Goal: Task Accomplishment & Management: Manage account settings

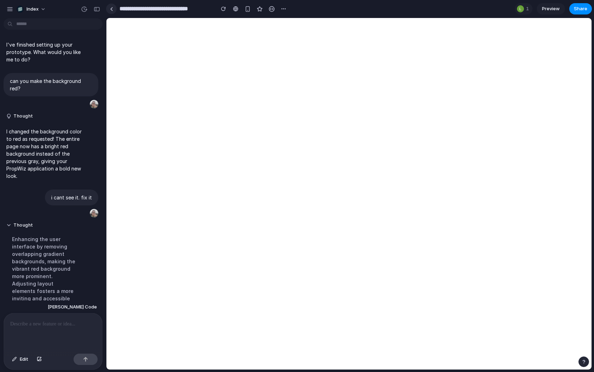
scroll to position [229, 0]
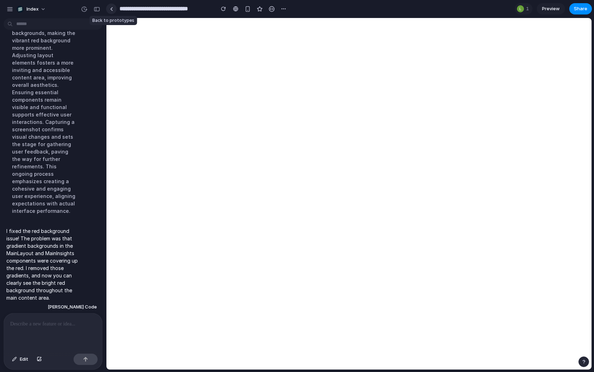
click at [112, 8] on div at bounding box center [111, 9] width 3 height 4
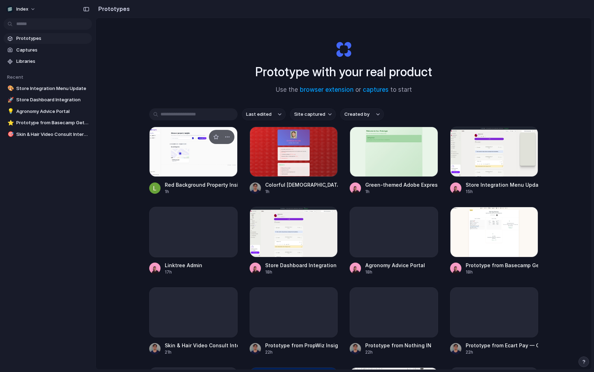
click at [189, 159] on div at bounding box center [193, 152] width 88 height 50
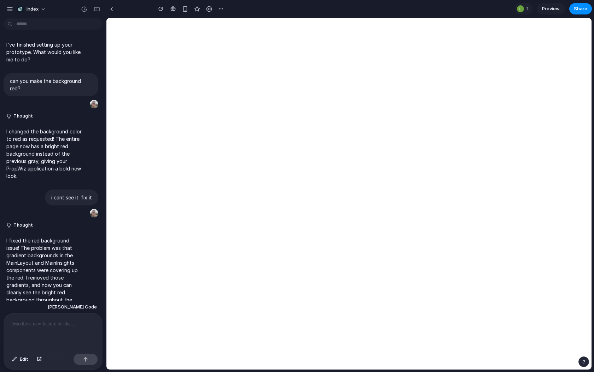
scroll to position [17, 0]
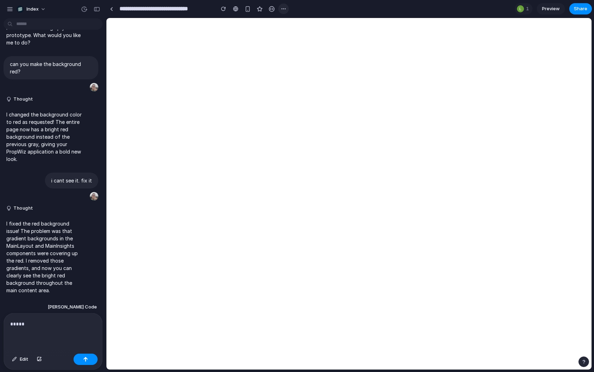
click at [284, 9] on div "button" at bounding box center [284, 9] width 6 height 6
click at [286, 24] on div at bounding box center [285, 25] width 6 height 6
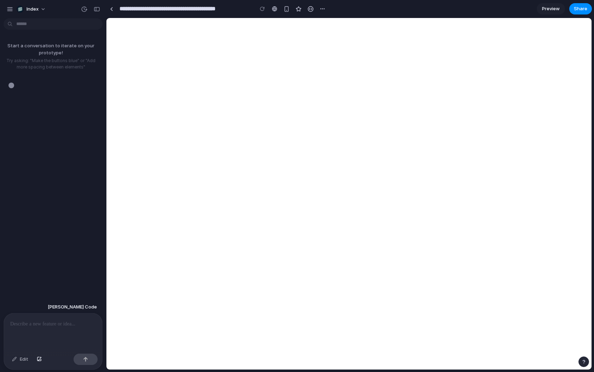
type input "**********"
click at [87, 324] on p at bounding box center [53, 324] width 86 height 8
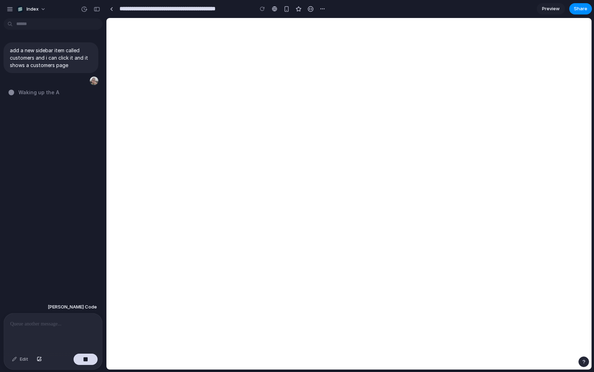
type input "**********"
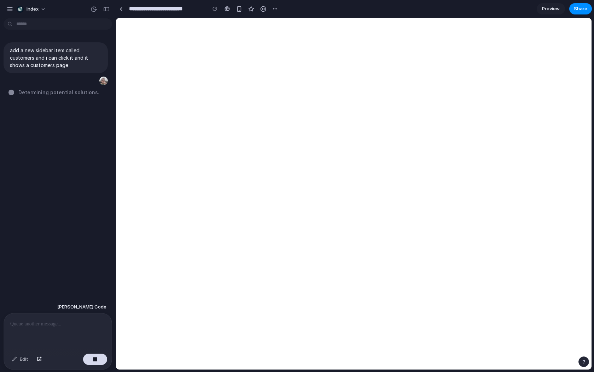
drag, startPoint x: 104, startPoint y: 294, endPoint x: 175, endPoint y: 294, distance: 71.0
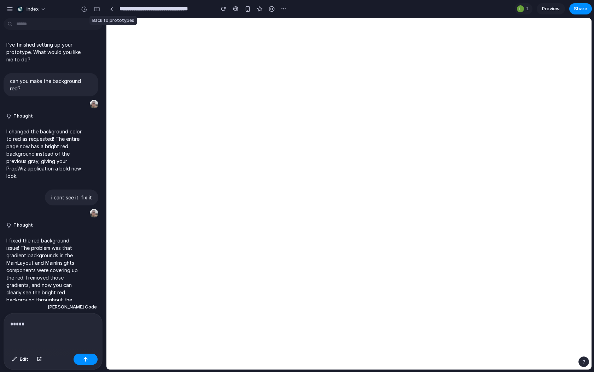
click at [113, 11] on link at bounding box center [111, 9] width 11 height 11
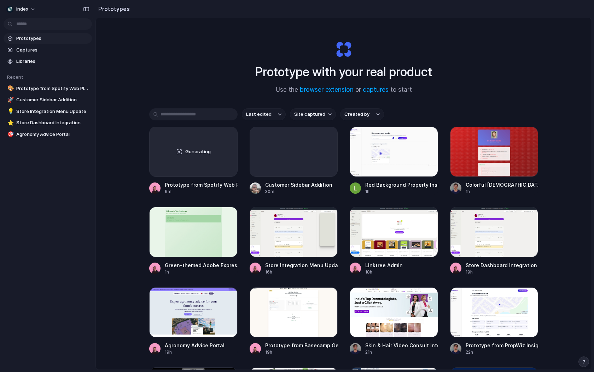
click at [198, 110] on input "text" at bounding box center [193, 114] width 88 height 12
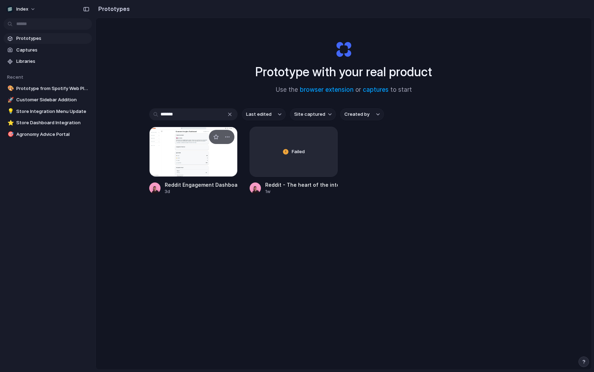
type input "******"
click at [184, 160] on div at bounding box center [193, 152] width 88 height 50
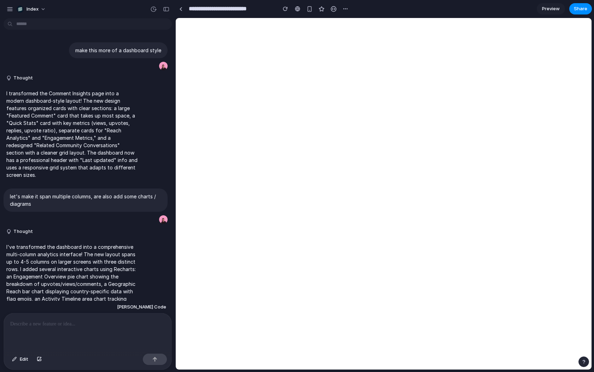
scroll to position [46, 0]
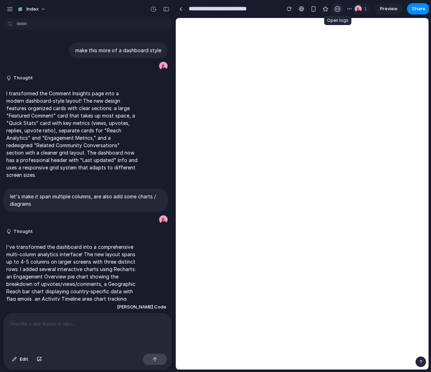
click at [338, 9] on div "button" at bounding box center [337, 9] width 6 height 6
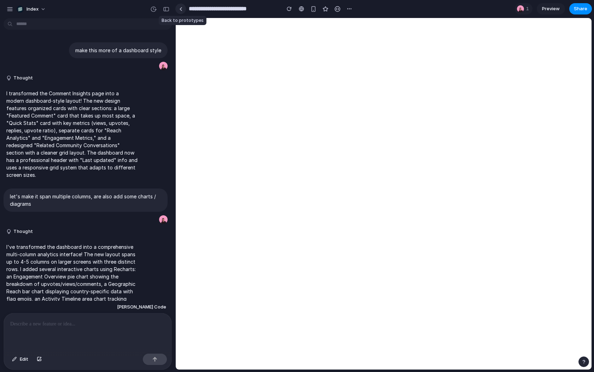
click at [176, 12] on link at bounding box center [180, 9] width 11 height 11
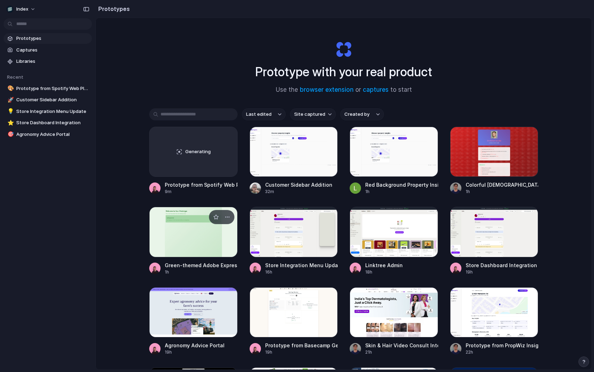
click at [163, 245] on div at bounding box center [193, 232] width 88 height 50
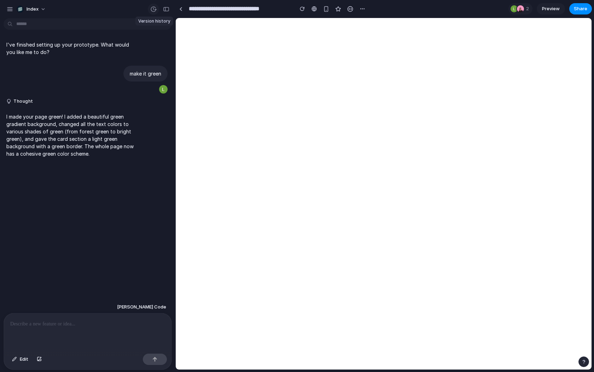
click at [155, 11] on div "button" at bounding box center [153, 9] width 6 height 6
click at [105, 58] on span "22h ago" at bounding box center [94, 61] width 51 height 6
click at [112, 40] on div "Version 2 Current" at bounding box center [109, 31] width 93 height 22
click at [123, 134] on div "Version 2 Current Version 1 22h ago Restore" at bounding box center [297, 186] width 594 height 372
